Goal: Task Accomplishment & Management: Use online tool/utility

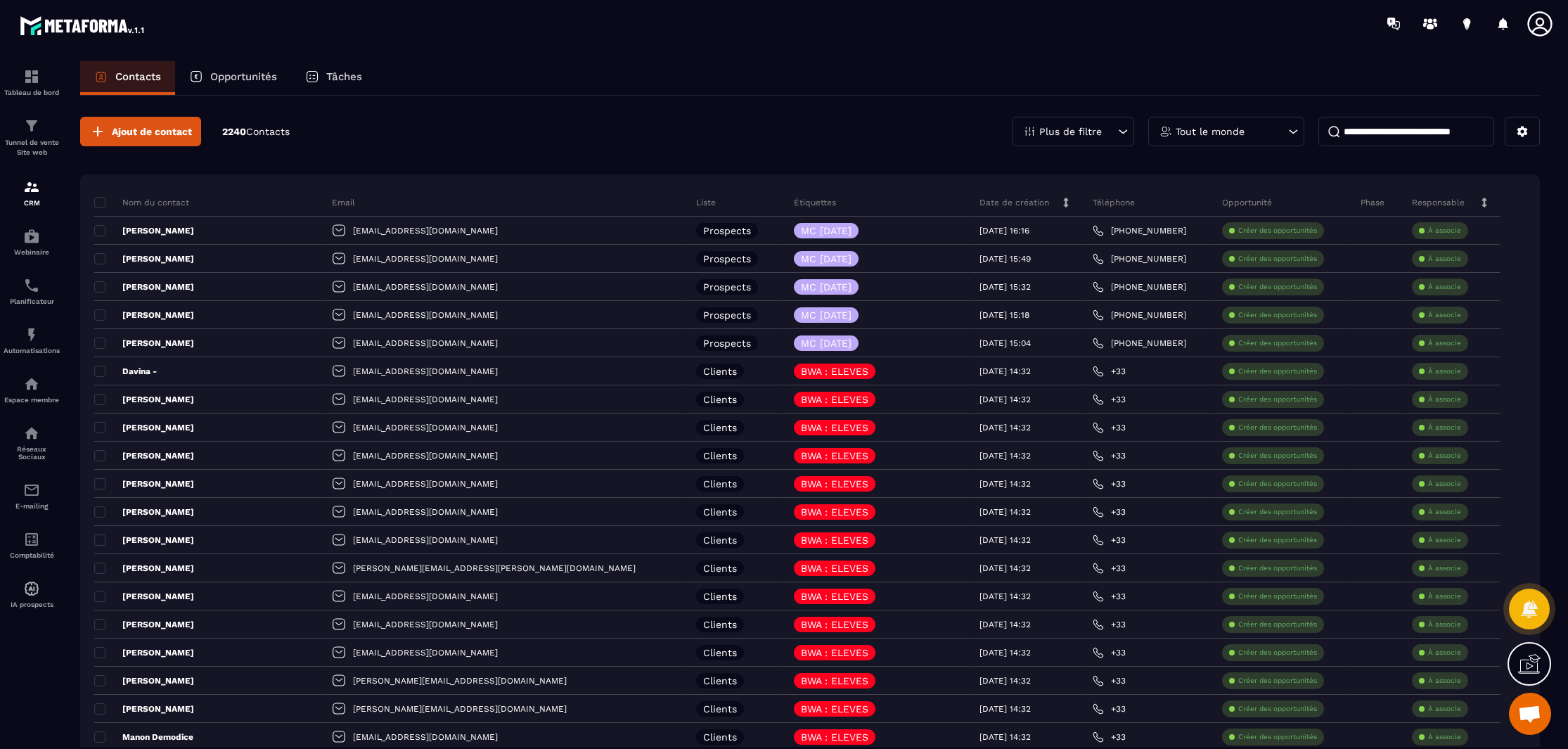
click at [1107, 120] on div "Plus de filtre" at bounding box center [1072, 131] width 122 height 30
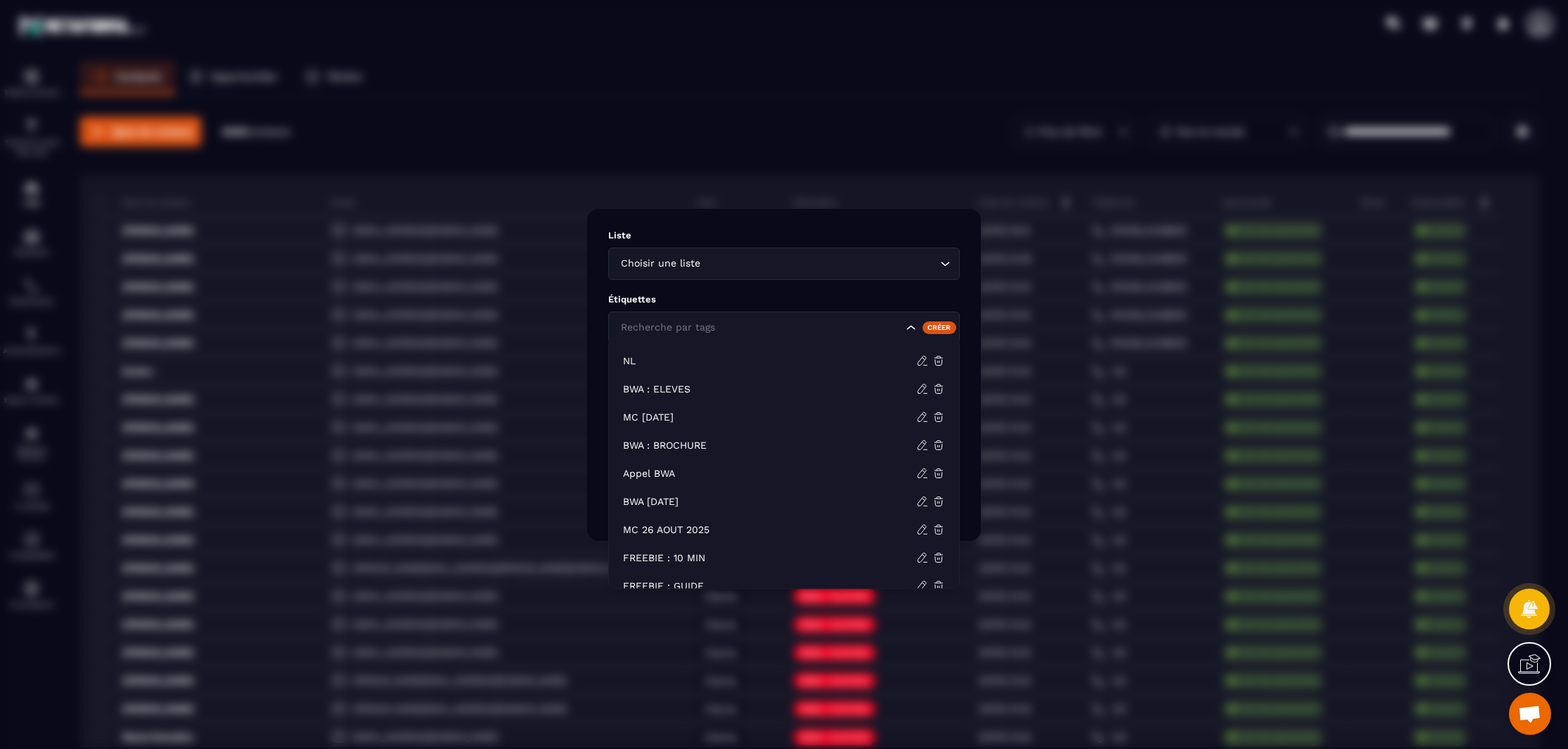
click at [742, 324] on input "Search for option" at bounding box center [760, 328] width 286 height 16
click at [690, 416] on p "MC [DATE]" at bounding box center [769, 416] width 293 height 14
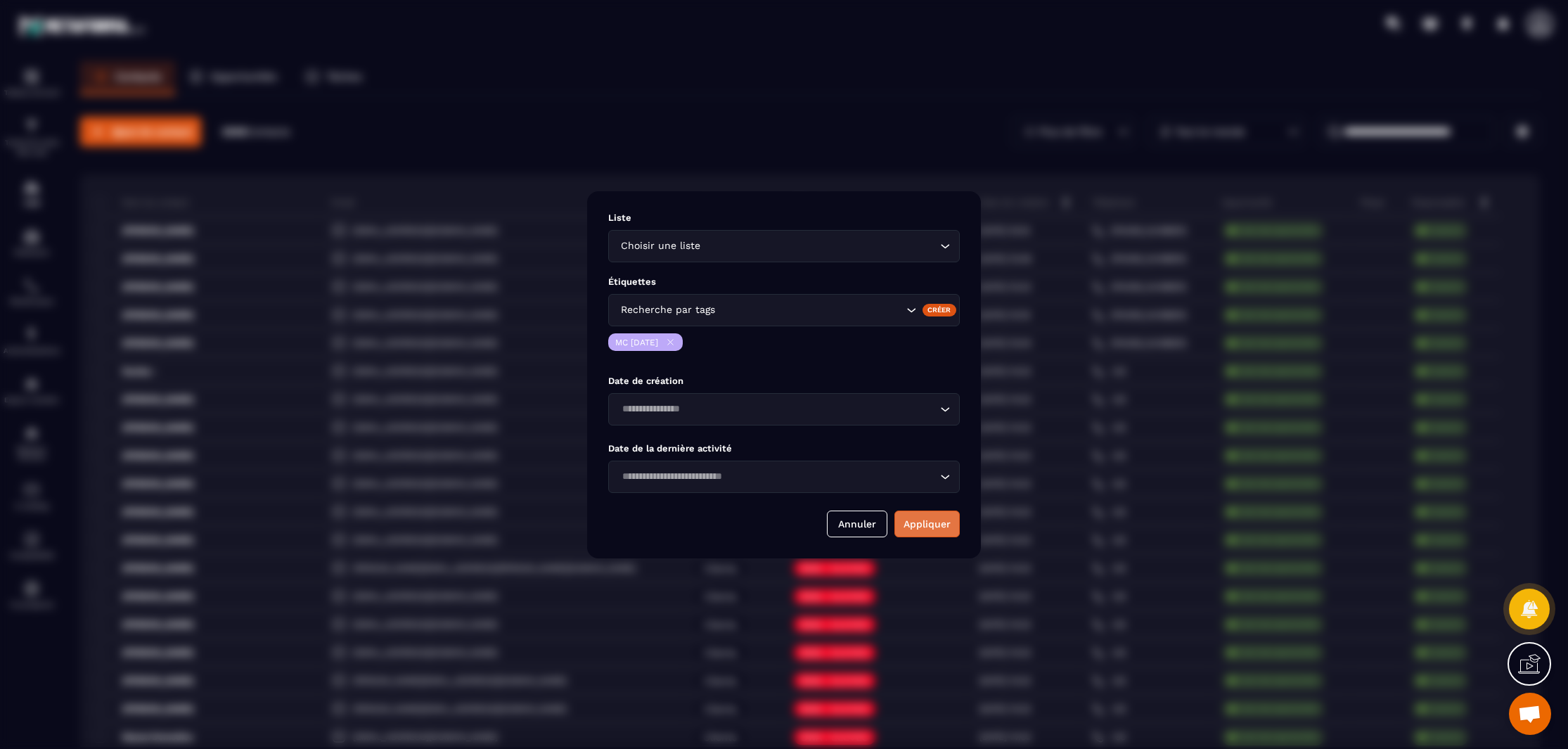
click at [910, 532] on button "Appliquer" at bounding box center [927, 524] width 66 height 27
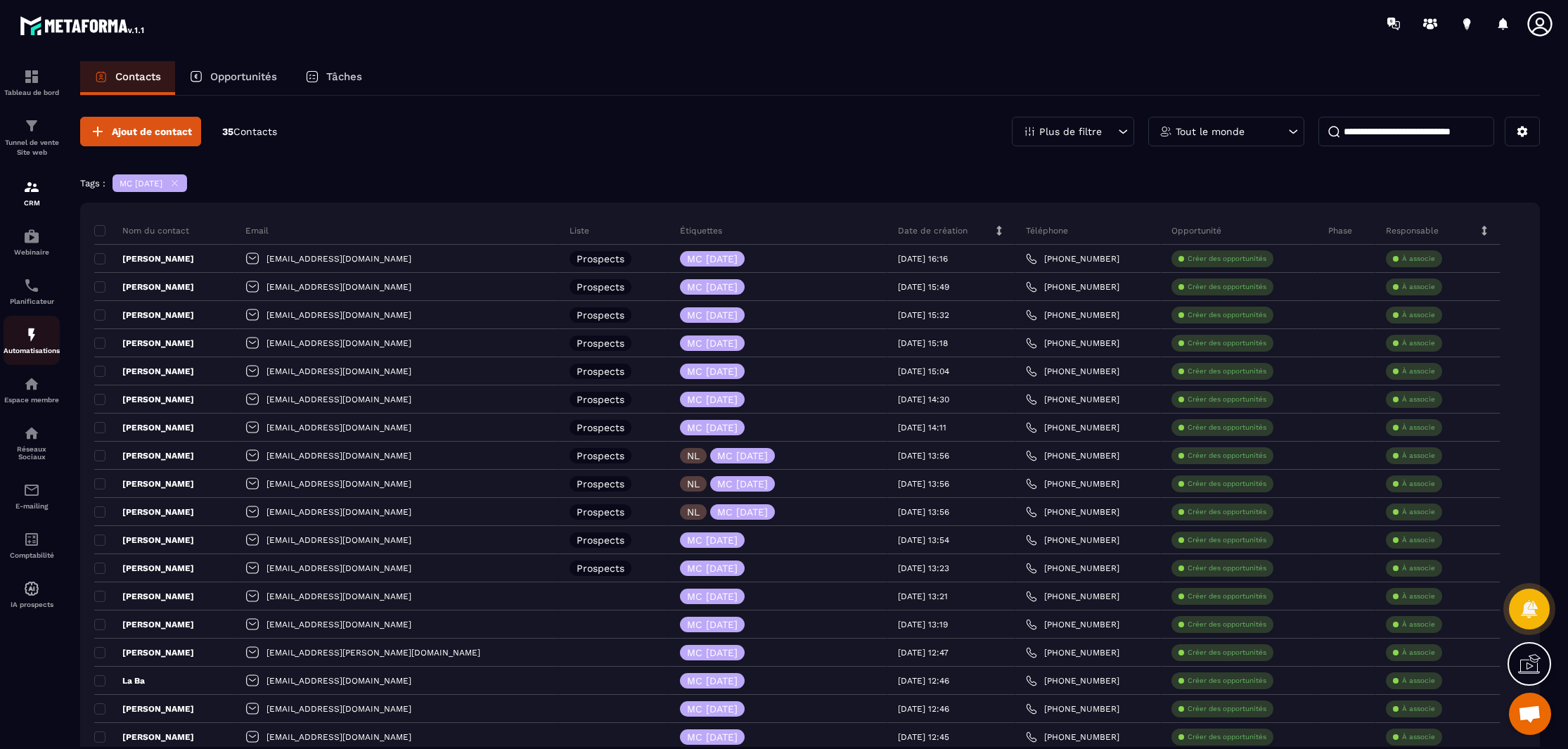
click at [27, 343] on img at bounding box center [31, 334] width 17 height 17
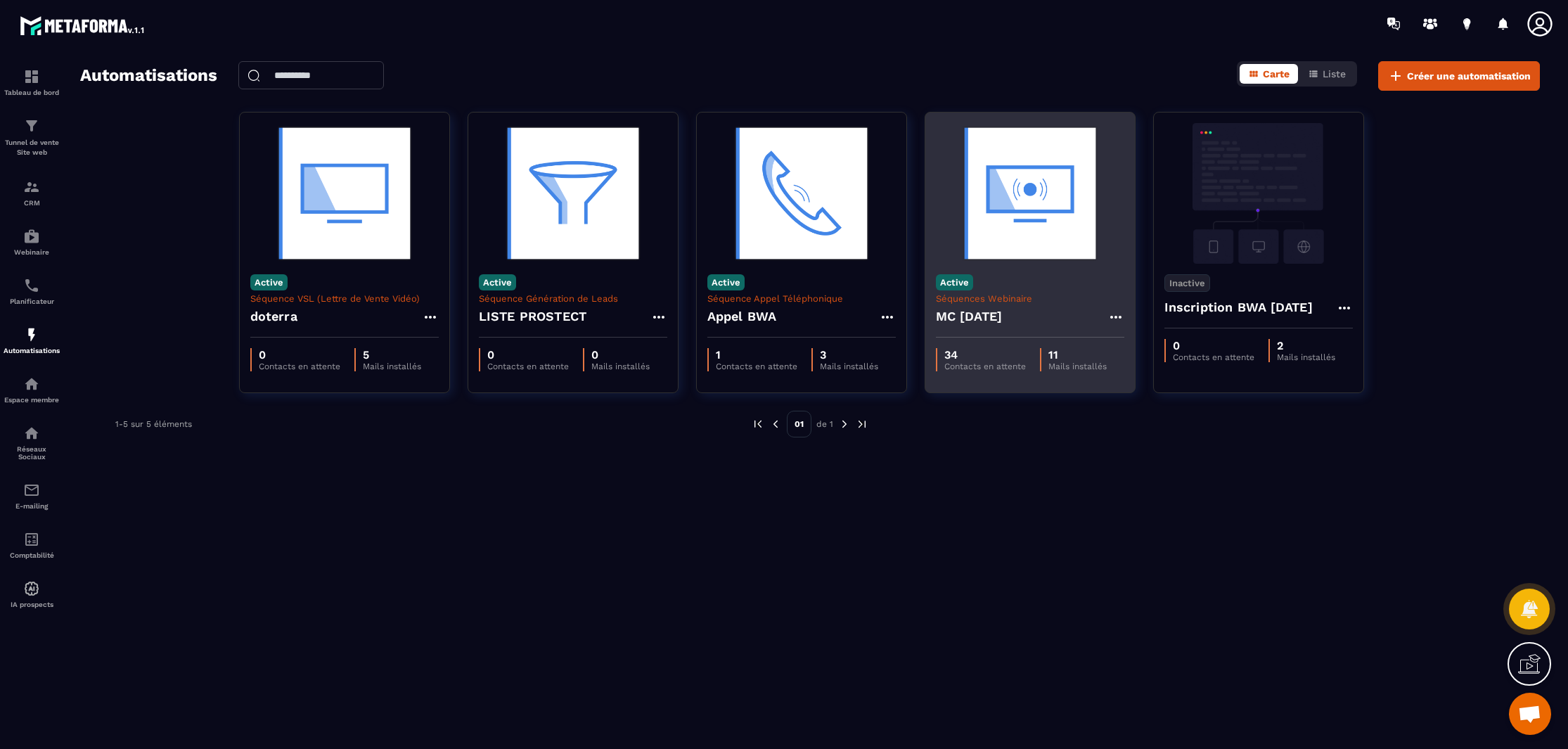
click at [1056, 231] on img at bounding box center [1029, 193] width 188 height 140
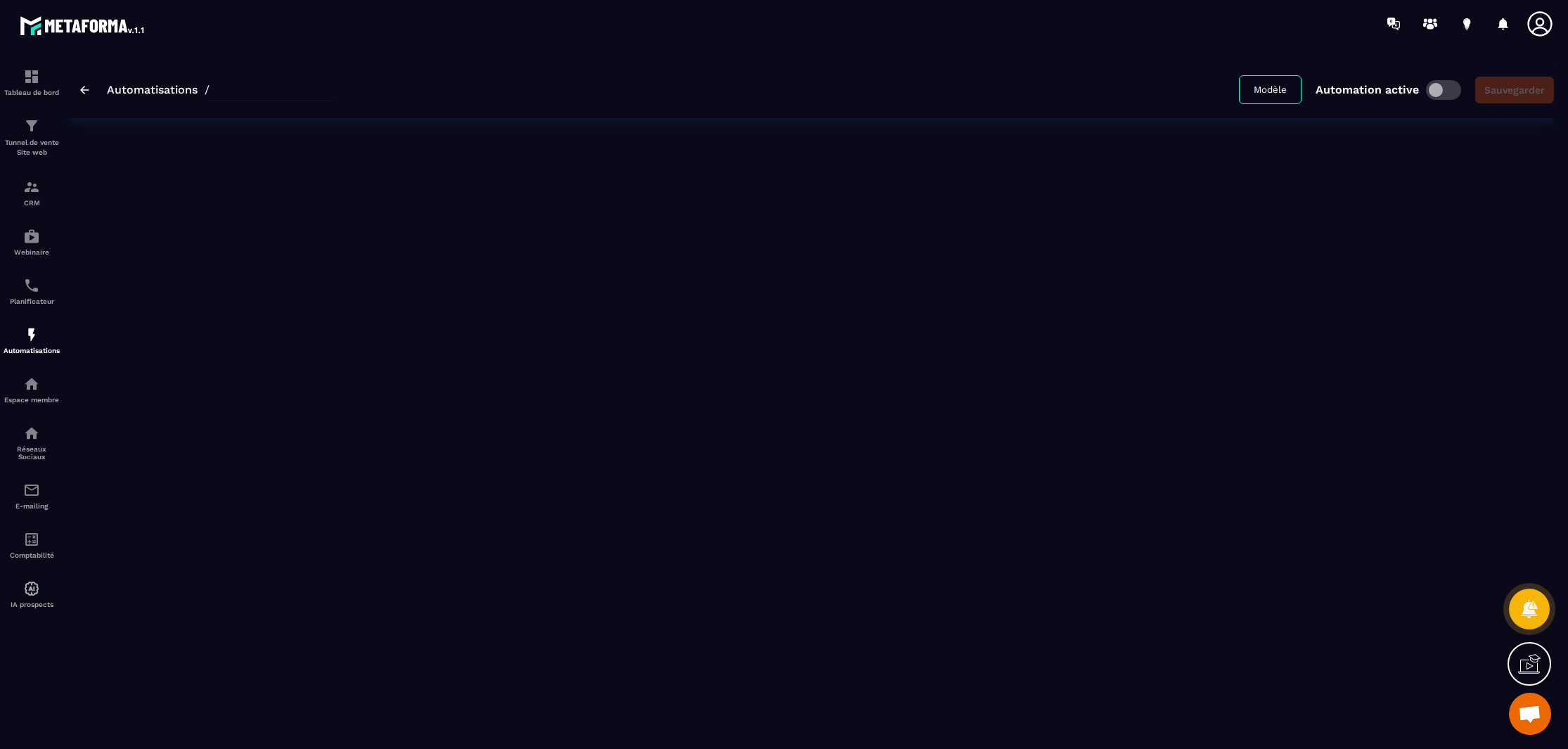
type input "**********"
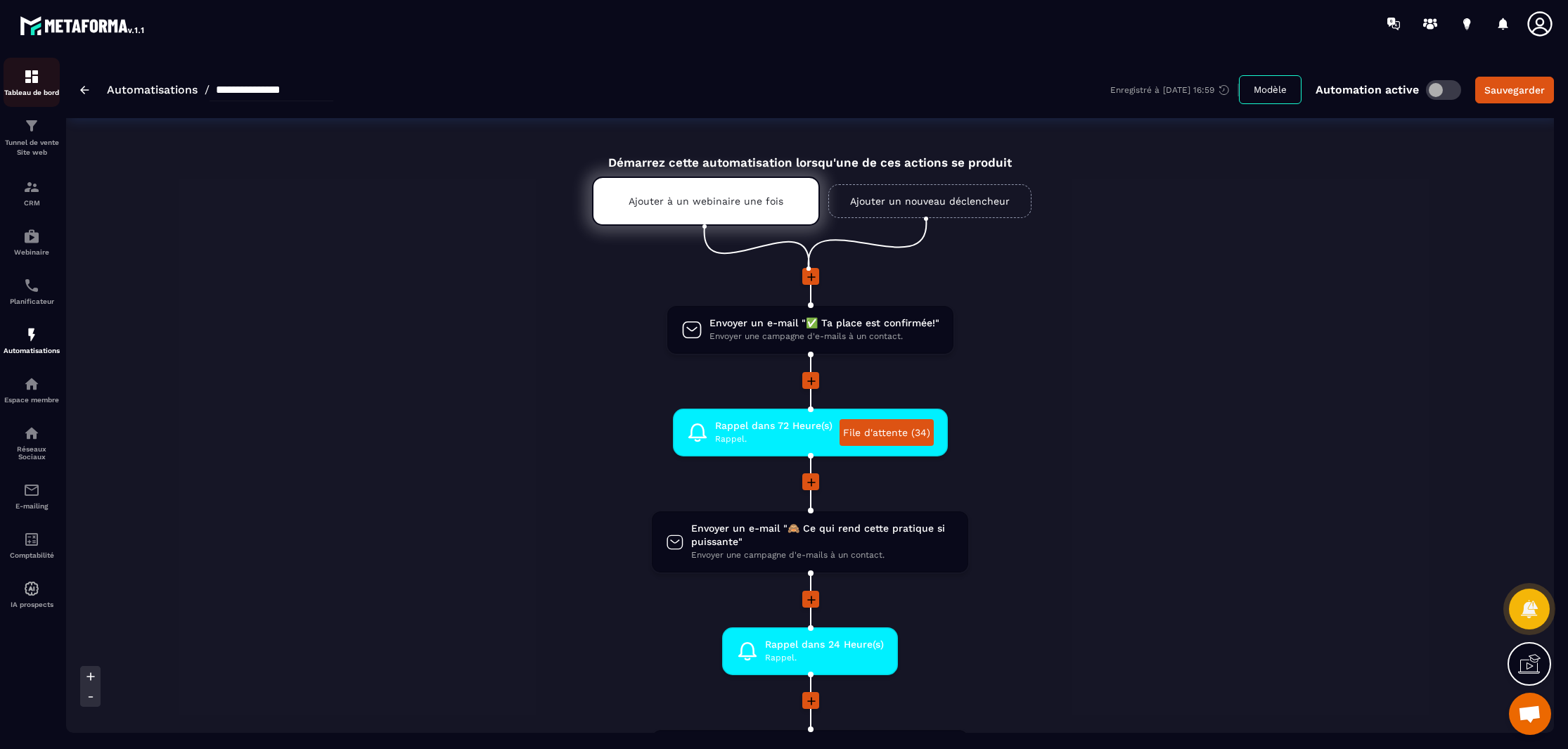
click at [34, 80] on img at bounding box center [31, 76] width 17 height 17
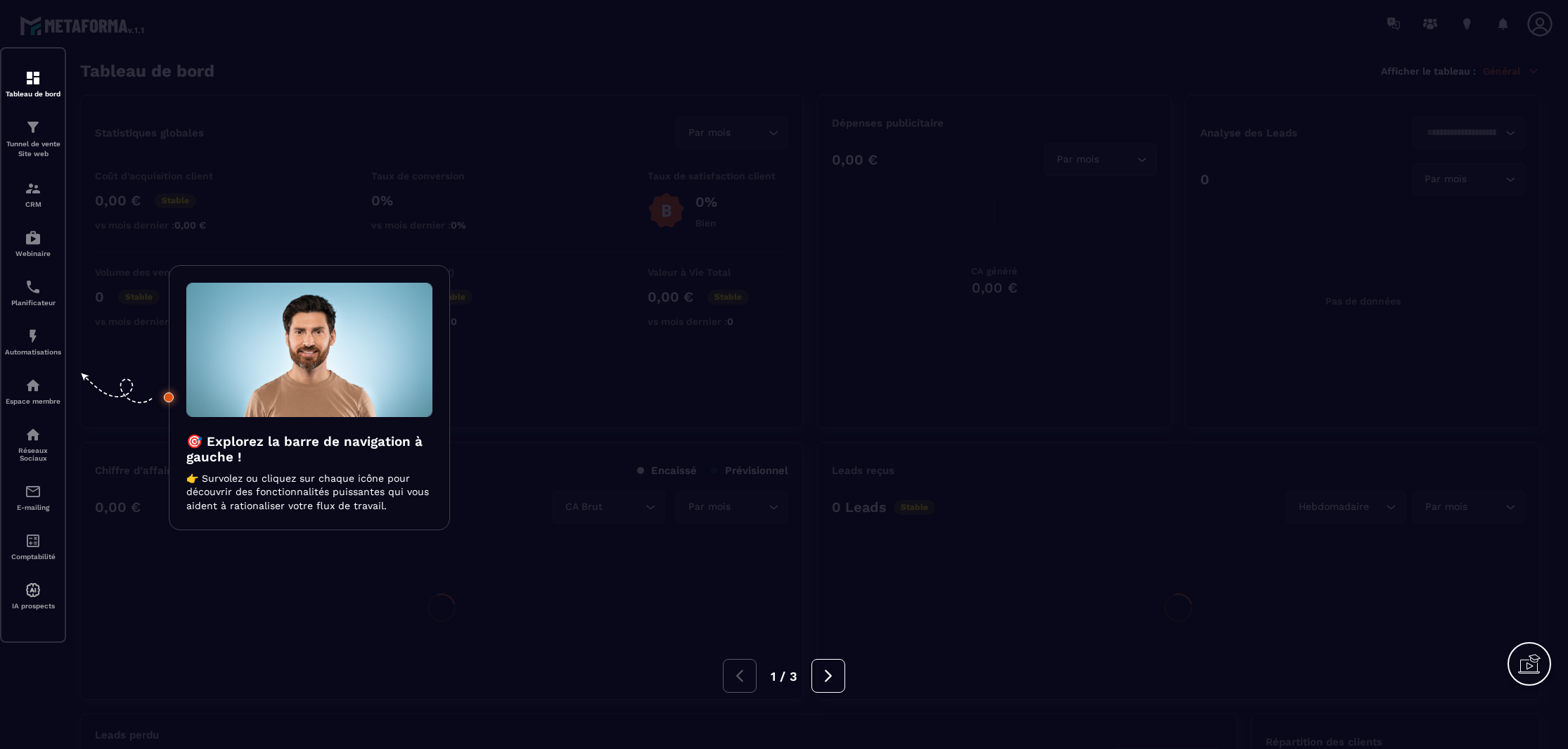
click at [305, 646] on div at bounding box center [784, 374] width 1568 height 749
